Goal: Task Accomplishment & Management: Use online tool/utility

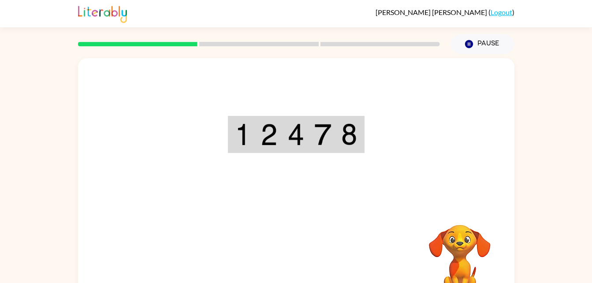
drag, startPoint x: 268, startPoint y: 252, endPoint x: 200, endPoint y: 132, distance: 138.1
click at [200, 132] on div at bounding box center [296, 132] width 436 height 148
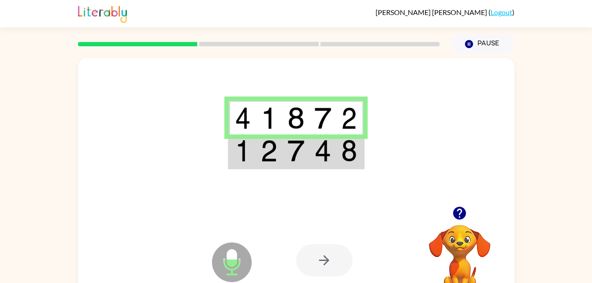
click at [322, 263] on div at bounding box center [324, 260] width 56 height 32
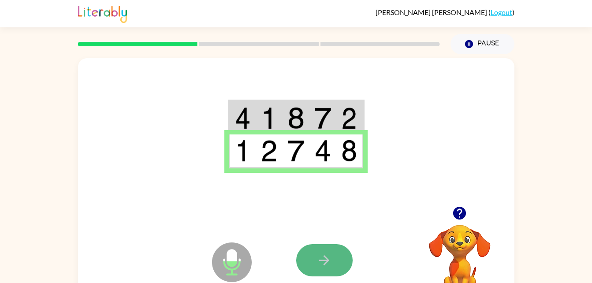
click at [313, 263] on button "button" at bounding box center [324, 260] width 56 height 32
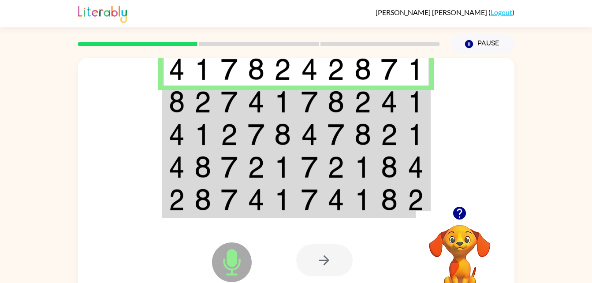
drag, startPoint x: 403, startPoint y: 147, endPoint x: 399, endPoint y: 96, distance: 50.3
click at [399, 96] on td at bounding box center [389, 101] width 27 height 33
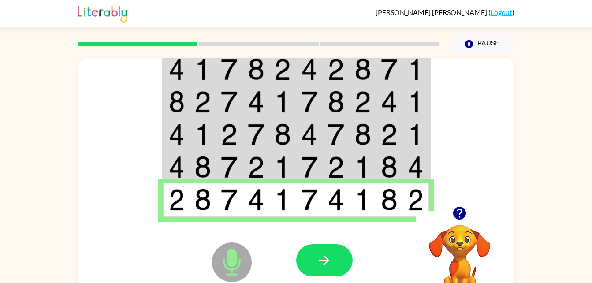
click at [307, 100] on img at bounding box center [309, 102] width 17 height 22
click at [300, 98] on td at bounding box center [309, 101] width 27 height 33
click at [299, 259] on button "button" at bounding box center [324, 260] width 56 height 32
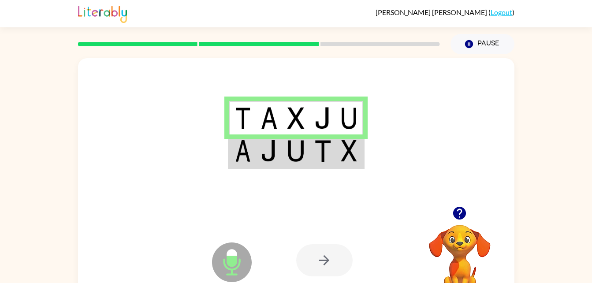
click at [296, 229] on div at bounding box center [361, 260] width 130 height 99
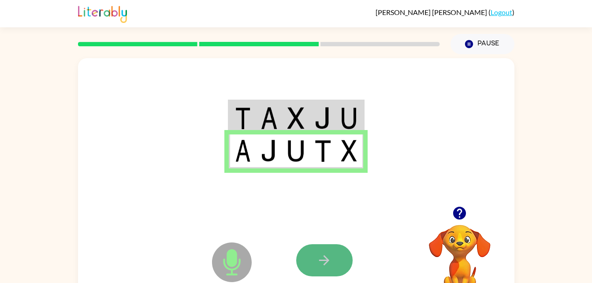
click at [339, 273] on button "button" at bounding box center [324, 260] width 56 height 32
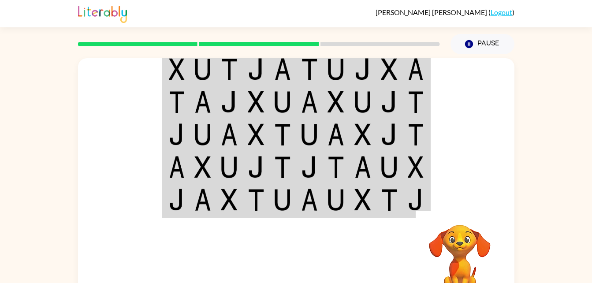
click at [461, 219] on video "Your browser must support playing .mp4 files to use Literably. Please try using…" at bounding box center [459, 255] width 88 height 88
click at [374, 232] on div at bounding box center [361, 260] width 130 height 99
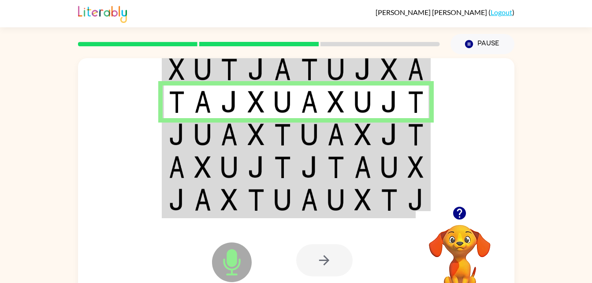
click at [319, 258] on div at bounding box center [324, 260] width 56 height 32
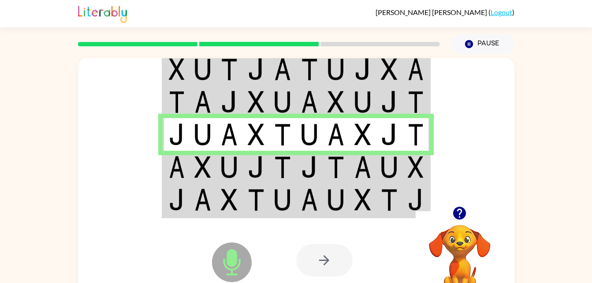
click at [308, 267] on div at bounding box center [324, 260] width 56 height 32
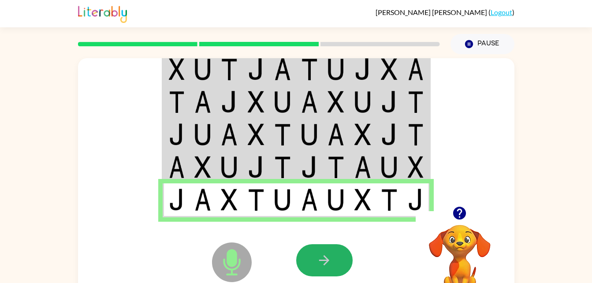
click at [315, 269] on button "button" at bounding box center [324, 260] width 56 height 32
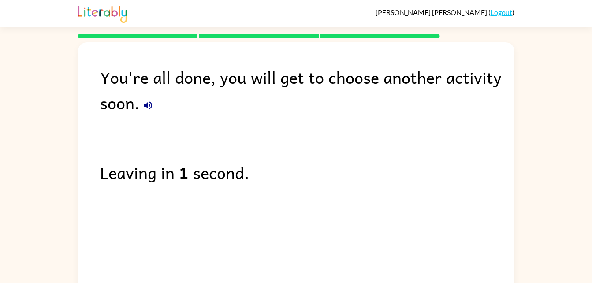
click at [202, 171] on div "Leaving in 1 second." at bounding box center [307, 172] width 414 height 26
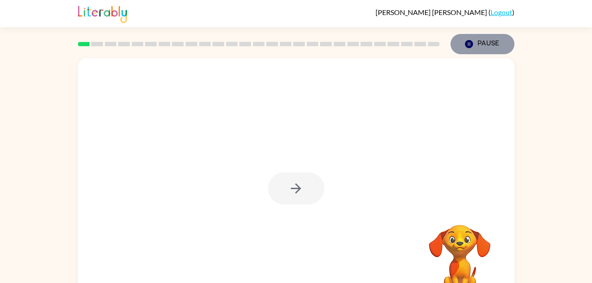
click at [467, 43] on icon "button" at bounding box center [468, 44] width 8 height 8
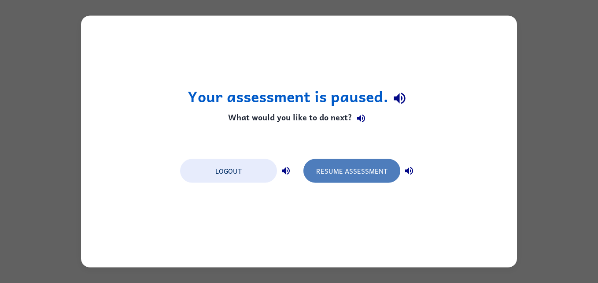
click at [321, 159] on button "Resume Assessment" at bounding box center [352, 171] width 97 height 24
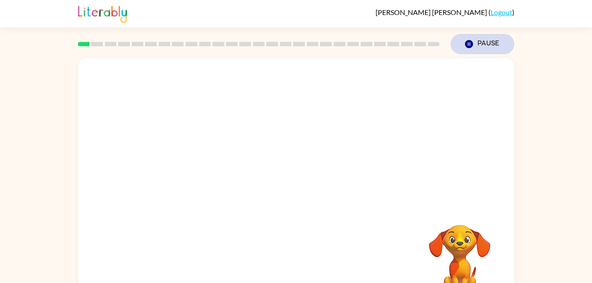
click at [477, 44] on button "Pause Pause" at bounding box center [482, 44] width 64 height 20
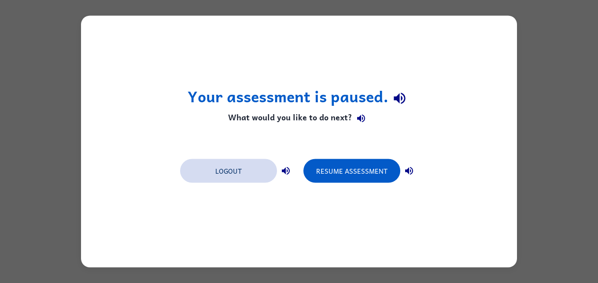
click at [225, 179] on button "Logout" at bounding box center [228, 171] width 97 height 24
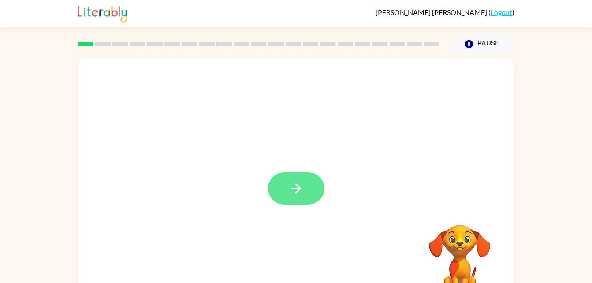
click at [312, 195] on button "button" at bounding box center [296, 188] width 56 height 32
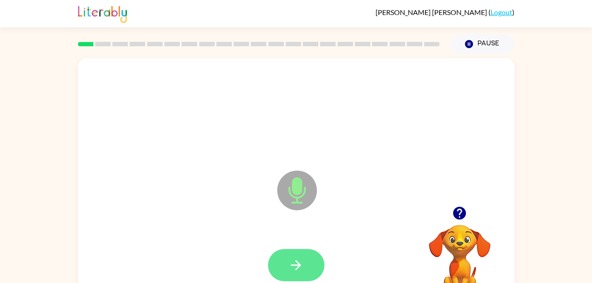
click at [312, 265] on button "button" at bounding box center [296, 265] width 56 height 32
click at [296, 267] on icon "button" at bounding box center [295, 264] width 15 height 15
click at [301, 249] on button "button" at bounding box center [296, 265] width 56 height 32
click at [484, 118] on div at bounding box center [296, 112] width 418 height 72
click at [406, 148] on div "Microphone The Microphone is here when it is your turn to talk" at bounding box center [296, 184] width 436 height 252
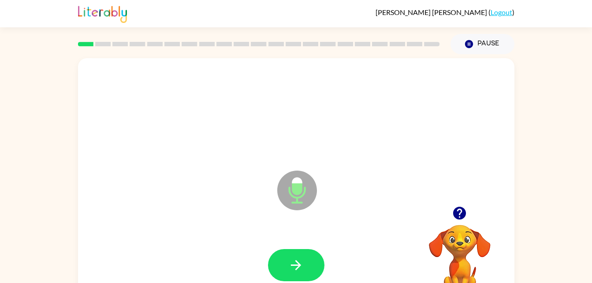
click at [549, 54] on div "Microphone The Microphone is here when it is your turn to talk Your browser mus…" at bounding box center [296, 181] width 592 height 255
click at [483, 44] on button "Pause Pause" at bounding box center [482, 44] width 64 height 20
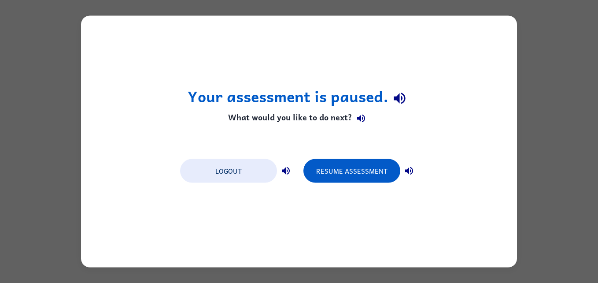
click at [544, 50] on div "Your assessment is paused. What would you like to do next? Logout Resume Assess…" at bounding box center [299, 141] width 598 height 283
click at [414, 169] on icon "button" at bounding box center [409, 171] width 11 height 11
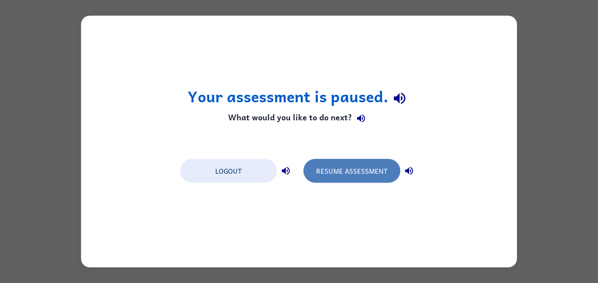
click at [391, 172] on button "Resume Assessment" at bounding box center [352, 171] width 97 height 24
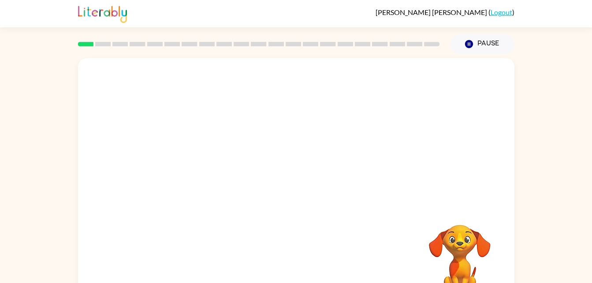
click at [518, 106] on div "Your browser must support playing .mp4 files to use Literably. Please try using…" at bounding box center [296, 181] width 592 height 255
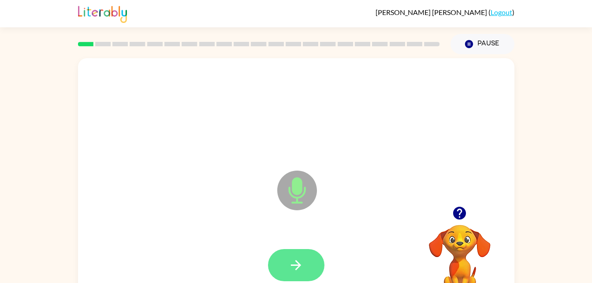
click at [311, 268] on button "button" at bounding box center [296, 265] width 56 height 32
click at [303, 266] on icon "button" at bounding box center [295, 264] width 15 height 15
click at [288, 259] on button "button" at bounding box center [296, 265] width 56 height 32
click at [306, 268] on button "button" at bounding box center [296, 265] width 56 height 32
click at [301, 257] on icon "button" at bounding box center [295, 264] width 15 height 15
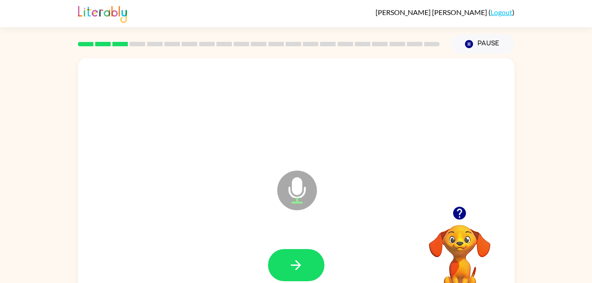
drag, startPoint x: 300, startPoint y: 259, endPoint x: 292, endPoint y: 269, distance: 12.8
click at [292, 269] on icon "button" at bounding box center [295, 264] width 15 height 15
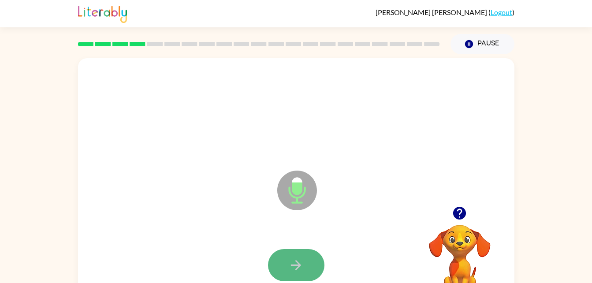
drag, startPoint x: 293, startPoint y: 265, endPoint x: 274, endPoint y: 271, distance: 20.2
click at [274, 271] on button "button" at bounding box center [296, 265] width 56 height 32
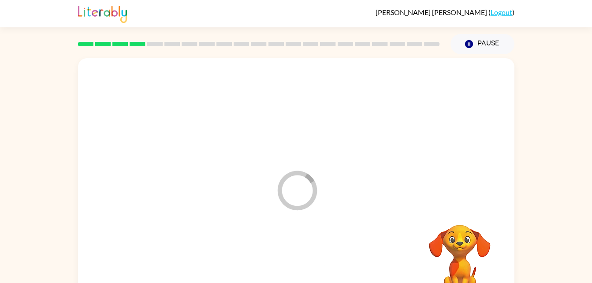
click at [274, 271] on div at bounding box center [296, 265] width 418 height 72
click at [271, 281] on div at bounding box center [296, 265] width 418 height 72
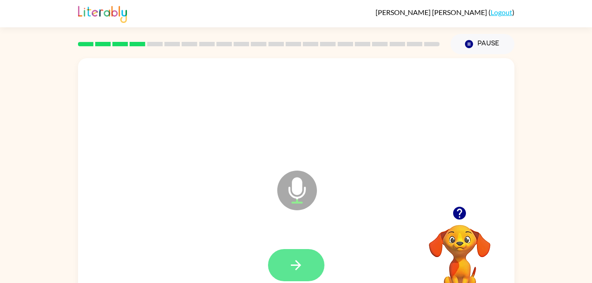
click at [299, 263] on icon "button" at bounding box center [296, 265] width 10 height 10
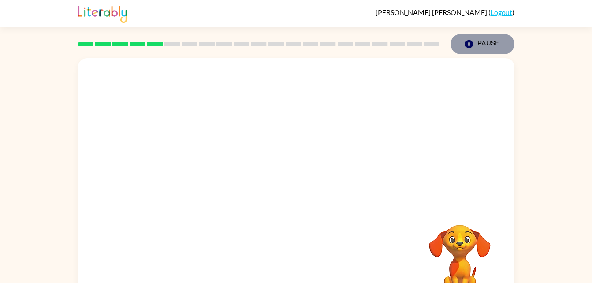
click at [462, 41] on button "Pause Pause" at bounding box center [482, 44] width 64 height 20
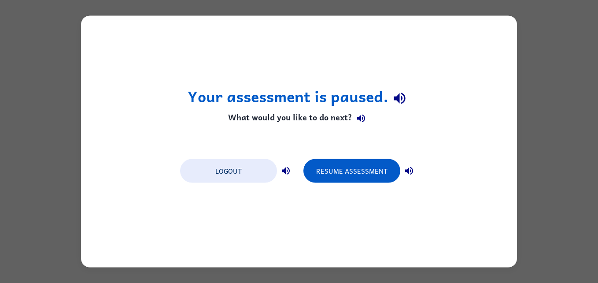
click at [462, 41] on div "Your assessment is paused. What would you like to do next? Logout Resume Assess…" at bounding box center [299, 142] width 436 height 252
click at [413, 162] on div "Resume Assessment" at bounding box center [361, 170] width 115 height 25
click at [411, 178] on button "button" at bounding box center [409, 171] width 18 height 18
click at [410, 168] on icon "button" at bounding box center [409, 171] width 11 height 11
click at [398, 100] on icon "button" at bounding box center [399, 98] width 11 height 11
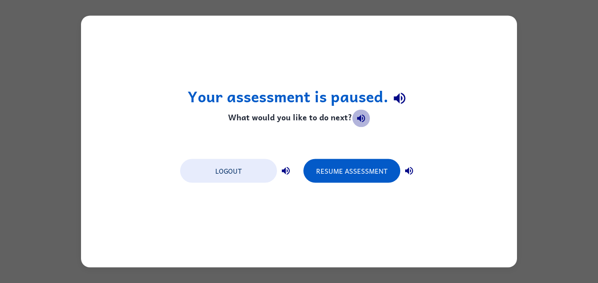
click at [363, 116] on icon "button" at bounding box center [361, 119] width 8 height 8
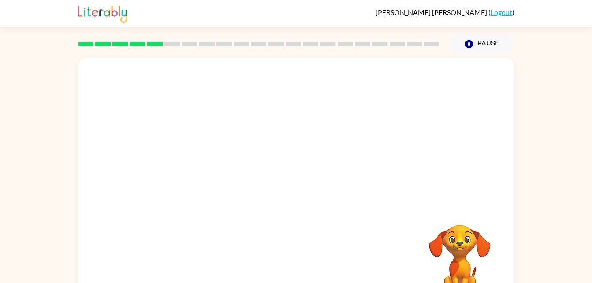
drag, startPoint x: 406, startPoint y: 104, endPoint x: 561, endPoint y: 64, distance: 159.7
click at [561, 64] on div "Your browser must support playing .mp4 files to use Literably. Please try using…" at bounding box center [296, 181] width 592 height 255
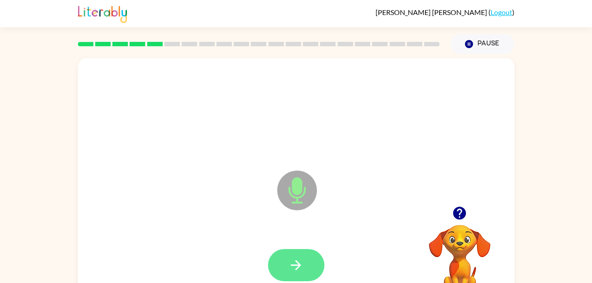
click at [305, 265] on button "button" at bounding box center [296, 265] width 56 height 32
drag, startPoint x: 302, startPoint y: 263, endPoint x: 503, endPoint y: 112, distance: 251.0
click at [503, 112] on div at bounding box center [296, 112] width 418 height 72
click at [286, 268] on button "button" at bounding box center [296, 265] width 56 height 32
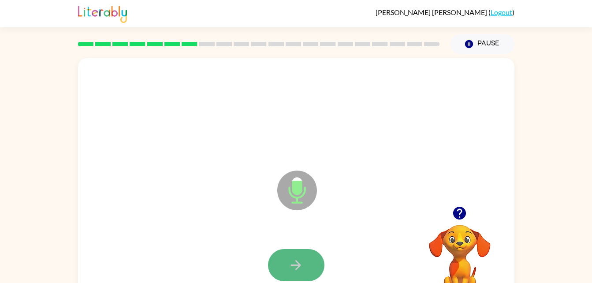
click at [315, 264] on button "button" at bounding box center [296, 265] width 56 height 32
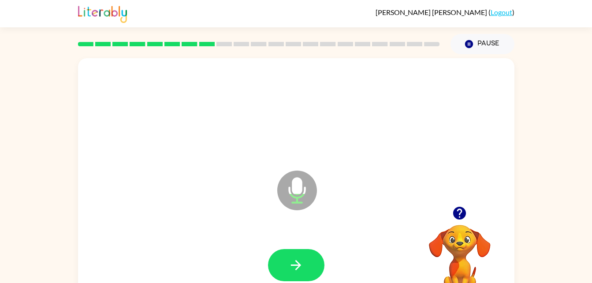
drag, startPoint x: 305, startPoint y: 260, endPoint x: 276, endPoint y: 270, distance: 30.6
click at [276, 270] on button "button" at bounding box center [296, 265] width 56 height 32
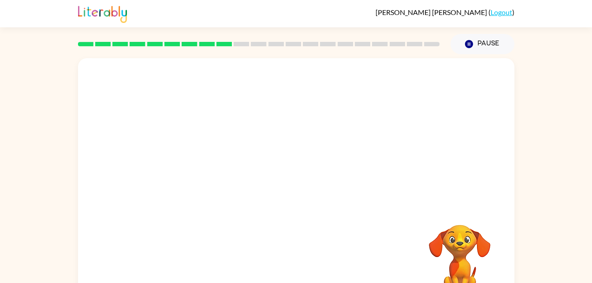
click at [475, 196] on div at bounding box center [296, 132] width 436 height 148
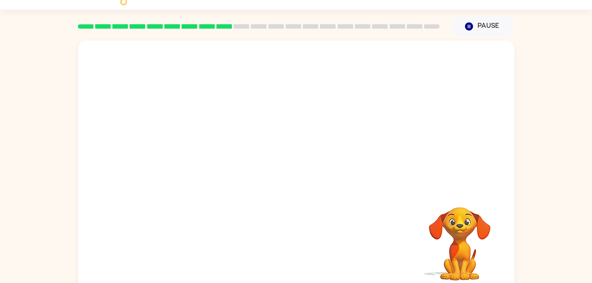
scroll to position [27, 0]
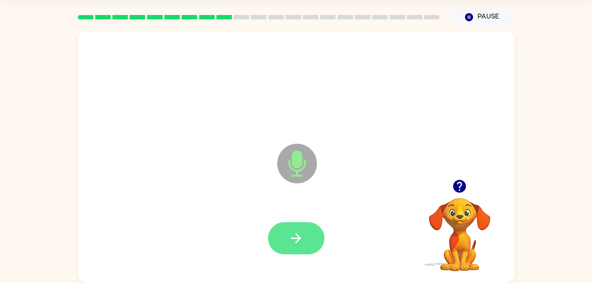
click at [304, 248] on button "button" at bounding box center [296, 238] width 56 height 32
click at [293, 235] on icon "button" at bounding box center [295, 237] width 15 height 15
drag, startPoint x: 285, startPoint y: 233, endPoint x: 279, endPoint y: 229, distance: 6.4
click at [279, 229] on button "button" at bounding box center [296, 238] width 56 height 32
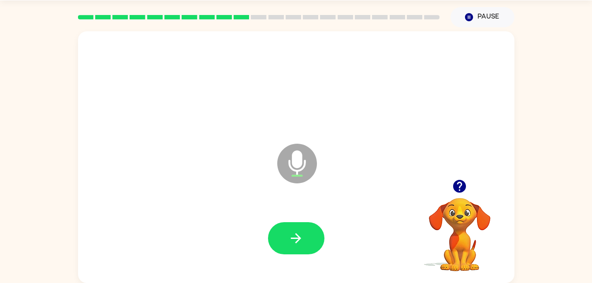
drag, startPoint x: 318, startPoint y: 233, endPoint x: 297, endPoint y: 224, distance: 23.7
click at [297, 224] on button "button" at bounding box center [296, 238] width 56 height 32
click at [309, 236] on button "button" at bounding box center [296, 238] width 56 height 32
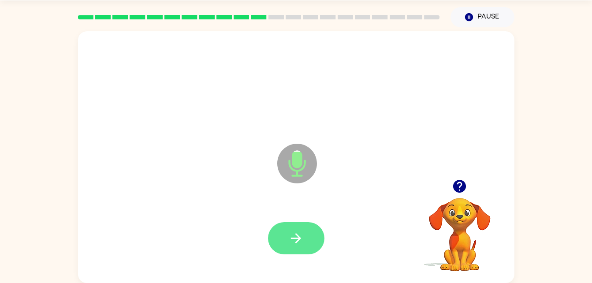
click at [315, 241] on button "button" at bounding box center [296, 238] width 56 height 32
click at [299, 239] on icon "button" at bounding box center [296, 238] width 10 height 10
click at [322, 253] on div at bounding box center [296, 238] width 56 height 32
click at [318, 248] on button "button" at bounding box center [296, 238] width 56 height 32
click at [304, 243] on button "button" at bounding box center [296, 238] width 56 height 32
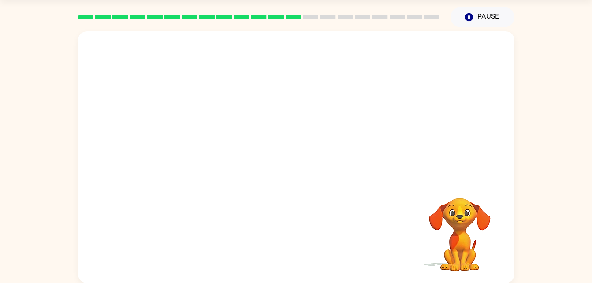
click at [537, 59] on div "Your browser must support playing .mp4 files to use Literably. Please try using…" at bounding box center [296, 154] width 592 height 255
click at [452, 193] on video "Your browser must support playing .mp4 files to use Literably. Please try using…" at bounding box center [459, 228] width 88 height 88
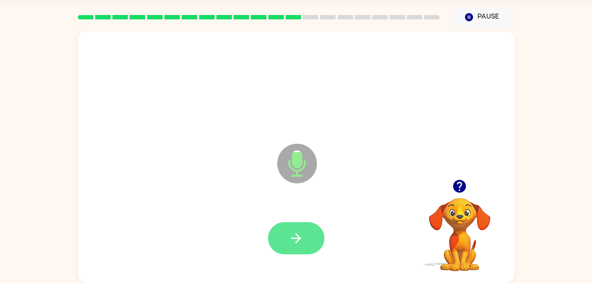
click at [307, 240] on button "button" at bounding box center [296, 238] width 56 height 32
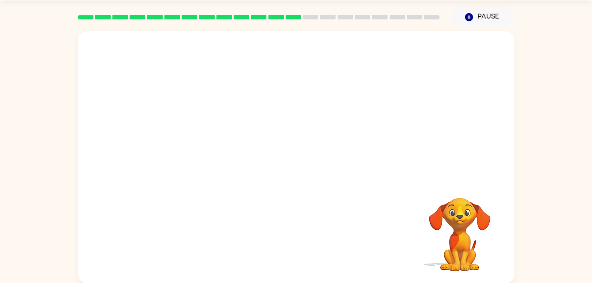
click at [308, 15] on icon at bounding box center [310, 17] width 15 height 4
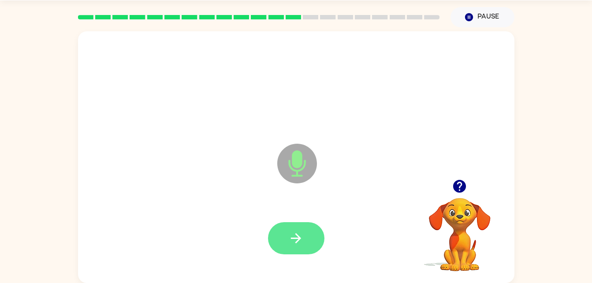
click at [287, 232] on button "button" at bounding box center [296, 238] width 56 height 32
click at [292, 237] on icon "button" at bounding box center [295, 237] width 15 height 15
click at [311, 245] on button "button" at bounding box center [296, 238] width 56 height 32
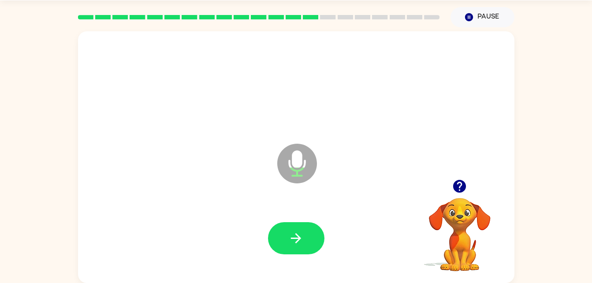
drag, startPoint x: 311, startPoint y: 245, endPoint x: 288, endPoint y: 245, distance: 22.9
click at [288, 245] on button "button" at bounding box center [296, 238] width 56 height 32
drag, startPoint x: 288, startPoint y: 245, endPoint x: 265, endPoint y: 242, distance: 22.7
click at [265, 242] on div at bounding box center [296, 238] width 418 height 72
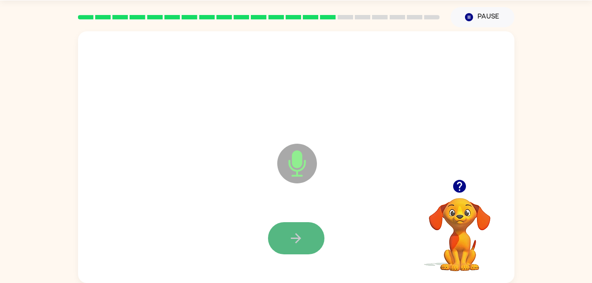
click at [279, 242] on button "button" at bounding box center [296, 238] width 56 height 32
click at [300, 240] on icon "button" at bounding box center [295, 237] width 15 height 15
click at [299, 243] on icon "button" at bounding box center [295, 237] width 15 height 15
click at [299, 239] on icon "button" at bounding box center [296, 238] width 10 height 10
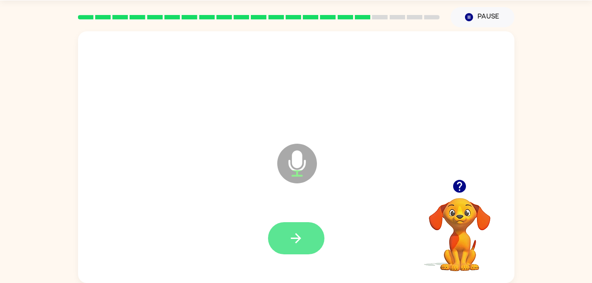
click at [318, 241] on button "button" at bounding box center [296, 238] width 56 height 32
click at [297, 236] on icon "button" at bounding box center [296, 238] width 10 height 10
click at [312, 241] on button "button" at bounding box center [296, 238] width 56 height 32
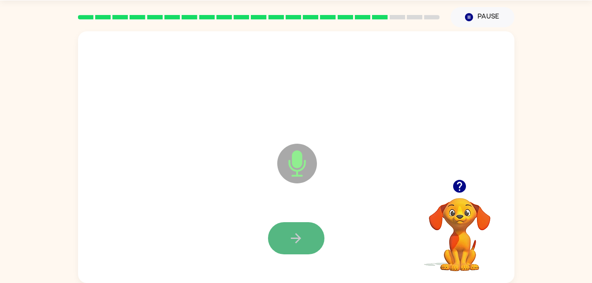
click at [307, 236] on button "button" at bounding box center [296, 238] width 56 height 32
click at [313, 250] on button "button" at bounding box center [296, 238] width 56 height 32
click at [284, 257] on div at bounding box center [296, 238] width 418 height 72
click at [289, 248] on button "button" at bounding box center [296, 238] width 56 height 32
click at [317, 241] on button "button" at bounding box center [296, 238] width 56 height 32
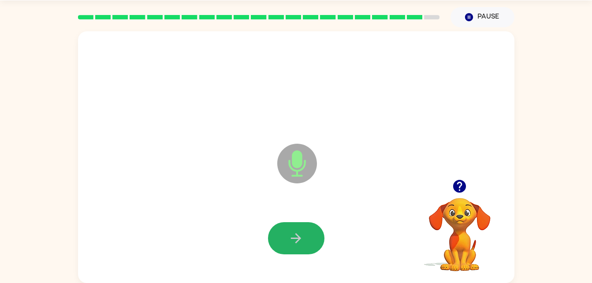
drag, startPoint x: 317, startPoint y: 241, endPoint x: 302, endPoint y: 238, distance: 14.8
click at [302, 238] on icon "button" at bounding box center [295, 237] width 15 height 15
click at [316, 244] on button "button" at bounding box center [296, 238] width 56 height 32
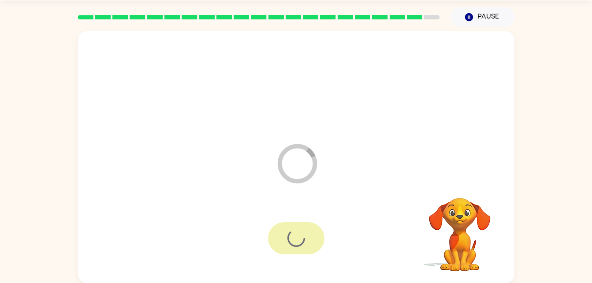
scroll to position [11, 0]
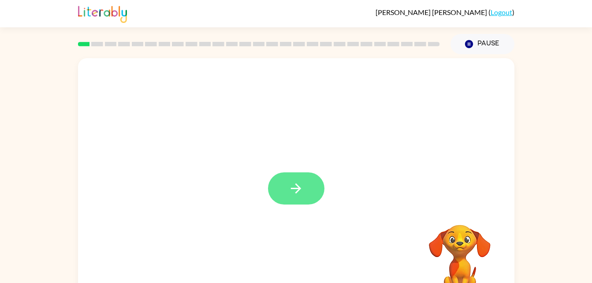
drag, startPoint x: 296, startPoint y: 193, endPoint x: 290, endPoint y: 197, distance: 7.5
click at [290, 197] on button "button" at bounding box center [296, 188] width 56 height 32
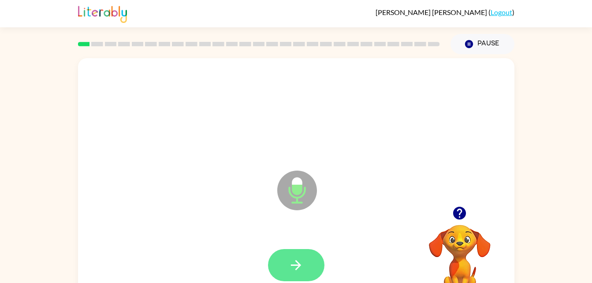
click at [314, 263] on button "button" at bounding box center [296, 265] width 56 height 32
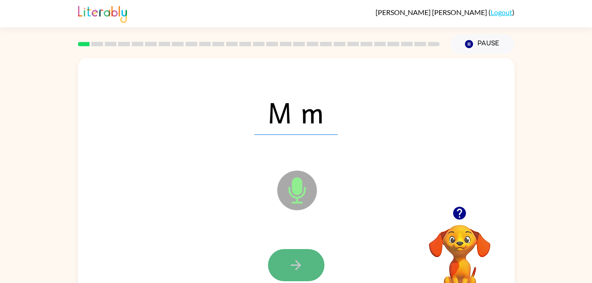
click at [309, 265] on button "button" at bounding box center [296, 265] width 56 height 32
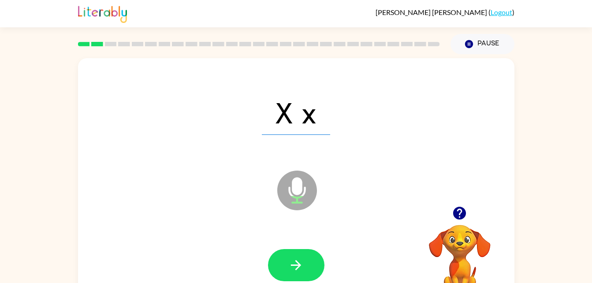
drag, startPoint x: 309, startPoint y: 265, endPoint x: 267, endPoint y: 265, distance: 41.4
click at [268, 265] on button "button" at bounding box center [296, 265] width 56 height 32
drag, startPoint x: 297, startPoint y: 271, endPoint x: 277, endPoint y: 275, distance: 20.7
click at [277, 275] on button "button" at bounding box center [296, 265] width 56 height 32
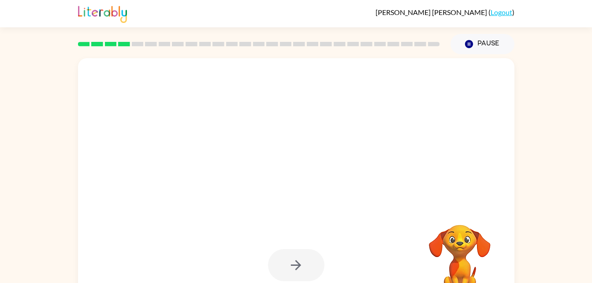
drag, startPoint x: 275, startPoint y: 274, endPoint x: 391, endPoint y: 57, distance: 245.7
drag, startPoint x: 391, startPoint y: 57, endPoint x: 361, endPoint y: 248, distance: 193.6
click at [361, 248] on div at bounding box center [296, 265] width 418 height 72
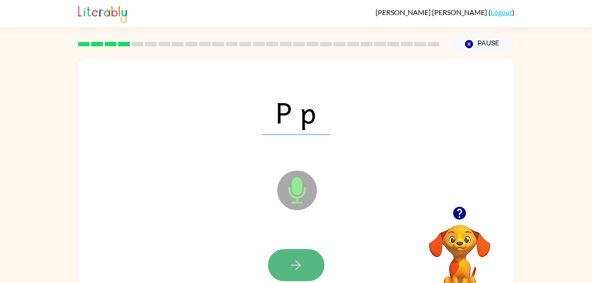
click at [310, 267] on button "button" at bounding box center [296, 265] width 56 height 32
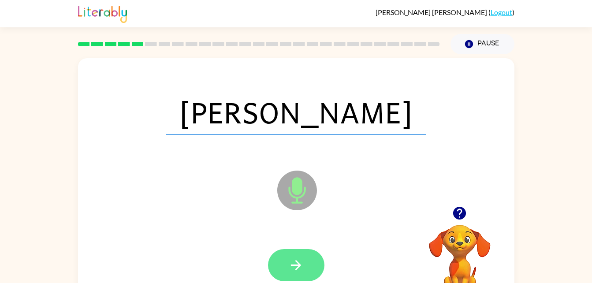
click at [312, 266] on button "button" at bounding box center [296, 265] width 56 height 32
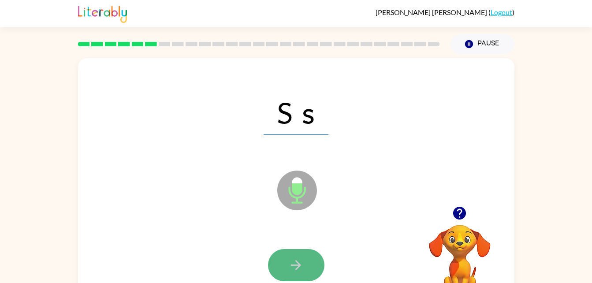
drag, startPoint x: 314, startPoint y: 267, endPoint x: 294, endPoint y: 266, distance: 19.4
click at [294, 266] on icon "button" at bounding box center [295, 264] width 15 height 15
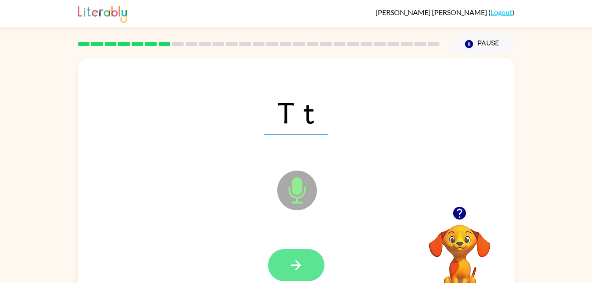
click at [308, 272] on button "button" at bounding box center [296, 265] width 56 height 32
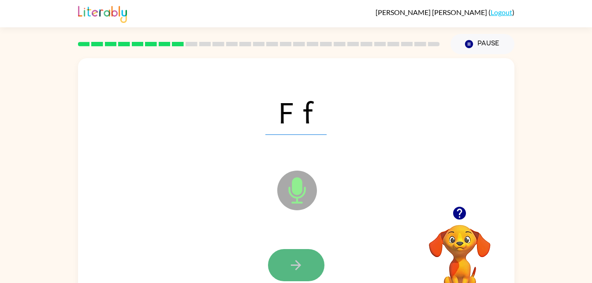
click at [294, 259] on icon "button" at bounding box center [295, 264] width 15 height 15
click at [303, 263] on icon "button" at bounding box center [295, 264] width 15 height 15
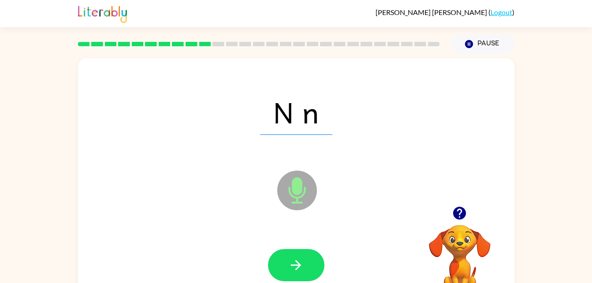
drag, startPoint x: 303, startPoint y: 263, endPoint x: 296, endPoint y: 260, distance: 7.1
click at [296, 260] on icon "button" at bounding box center [295, 264] width 15 height 15
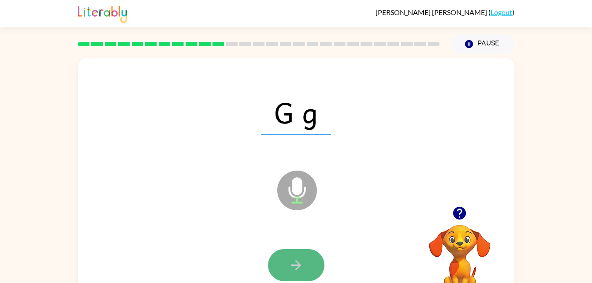
click at [304, 276] on button "button" at bounding box center [296, 265] width 56 height 32
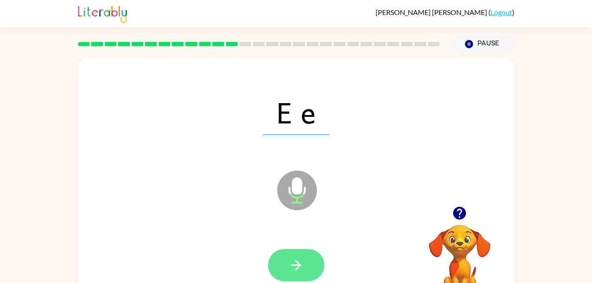
click at [287, 259] on button "button" at bounding box center [296, 265] width 56 height 32
click at [315, 261] on button "button" at bounding box center [296, 265] width 56 height 32
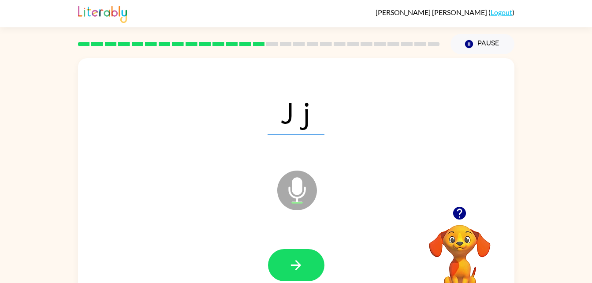
drag, startPoint x: 315, startPoint y: 261, endPoint x: 306, endPoint y: 262, distance: 9.3
click at [306, 262] on button "button" at bounding box center [296, 265] width 56 height 32
drag, startPoint x: 312, startPoint y: 254, endPoint x: 290, endPoint y: 262, distance: 23.0
click at [290, 262] on icon "button" at bounding box center [295, 264] width 15 height 15
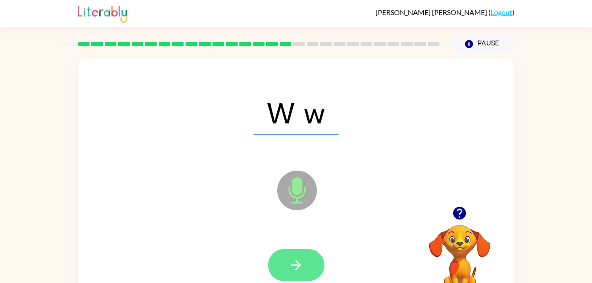
drag, startPoint x: 291, startPoint y: 264, endPoint x: 274, endPoint y: 263, distance: 16.8
click at [274, 263] on button "button" at bounding box center [296, 265] width 56 height 32
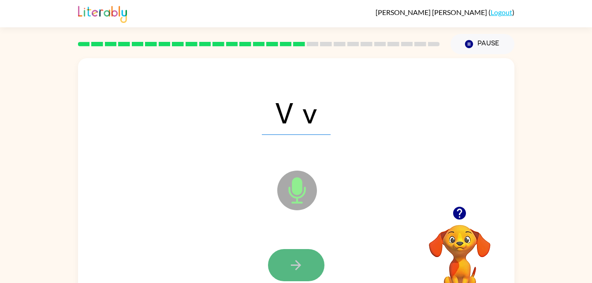
click at [274, 267] on button "button" at bounding box center [296, 265] width 56 height 32
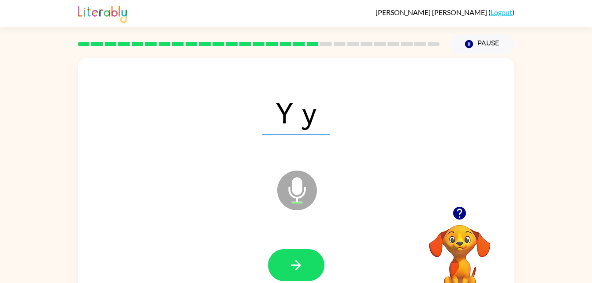
click at [455, 205] on button "button" at bounding box center [459, 213] width 22 height 22
drag, startPoint x: 311, startPoint y: 264, endPoint x: 289, endPoint y: 267, distance: 22.2
click at [289, 267] on icon "button" at bounding box center [295, 264] width 15 height 15
drag, startPoint x: 289, startPoint y: 267, endPoint x: 273, endPoint y: 268, distance: 16.3
click at [273, 268] on button "button" at bounding box center [296, 265] width 56 height 32
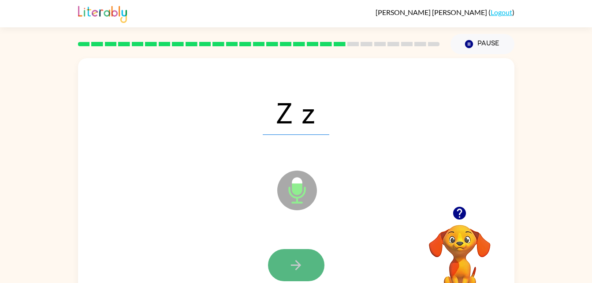
click at [295, 255] on button "button" at bounding box center [296, 265] width 56 height 32
click at [296, 258] on icon "button" at bounding box center [295, 264] width 15 height 15
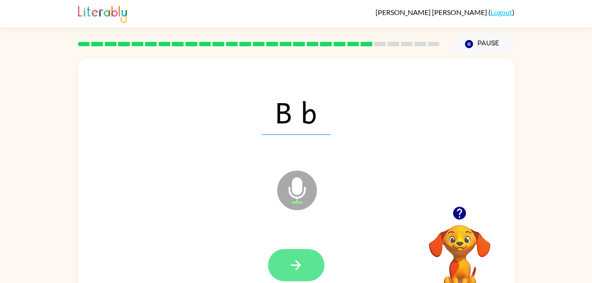
drag, startPoint x: 296, startPoint y: 262, endPoint x: 296, endPoint y: 267, distance: 4.4
drag, startPoint x: 296, startPoint y: 267, endPoint x: 289, endPoint y: 270, distance: 7.5
click at [289, 270] on icon "button" at bounding box center [295, 264] width 15 height 15
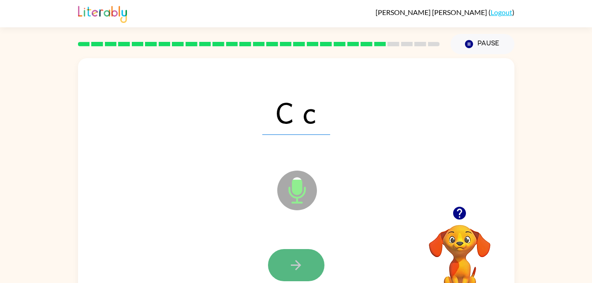
click at [288, 268] on icon "button" at bounding box center [295, 264] width 15 height 15
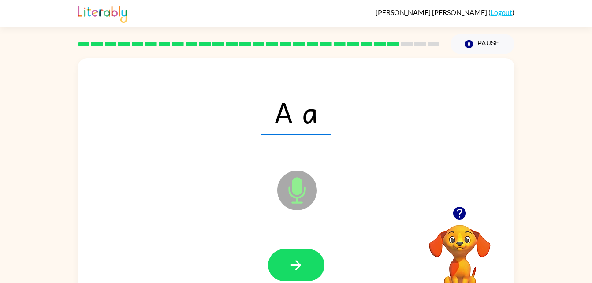
click at [338, 145] on div "A a" at bounding box center [296, 112] width 418 height 72
click at [308, 249] on button "button" at bounding box center [296, 265] width 56 height 32
click at [307, 262] on button "button" at bounding box center [296, 265] width 56 height 32
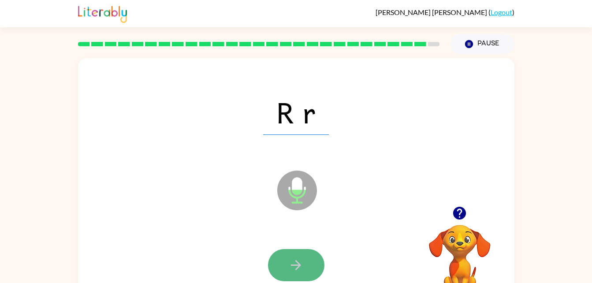
click at [292, 267] on icon "button" at bounding box center [295, 264] width 15 height 15
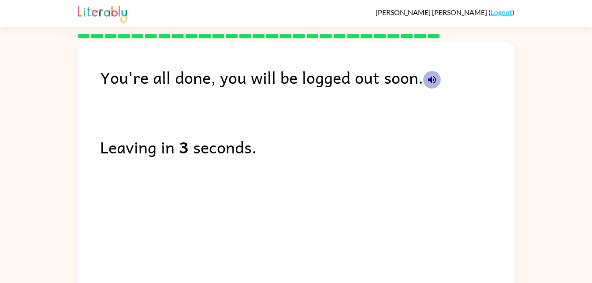
click at [429, 87] on button "button" at bounding box center [432, 80] width 18 height 18
